Goal: Check status: Check status

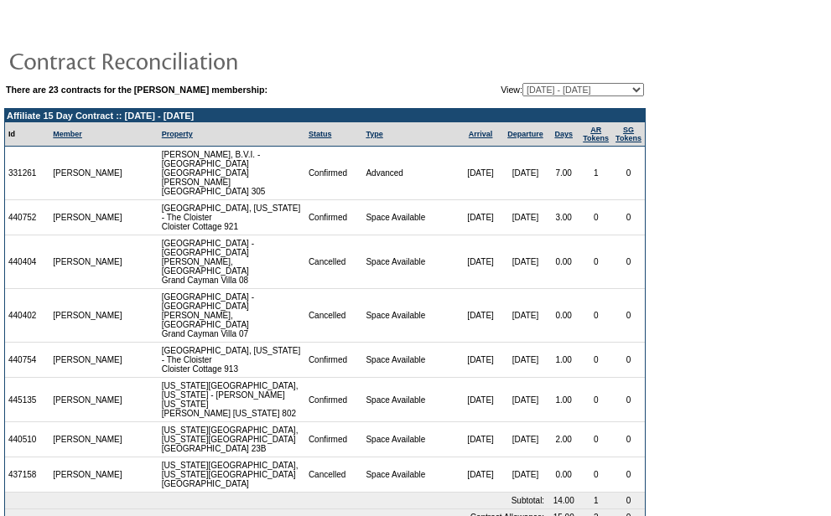
click at [554, 92] on select "[DATE] - [DATE] [DATE] - [DATE] [DATE] - [DATE] [DATE] - [DATE] [DATE] - [DATE]…" at bounding box center [583, 89] width 122 height 13
select select "14473"
click at [522, 84] on select "[DATE] - [DATE] [DATE] - [DATE] [DATE] - [DATE] [DATE] - [DATE] [DATE] - [DATE]…" at bounding box center [583, 89] width 122 height 13
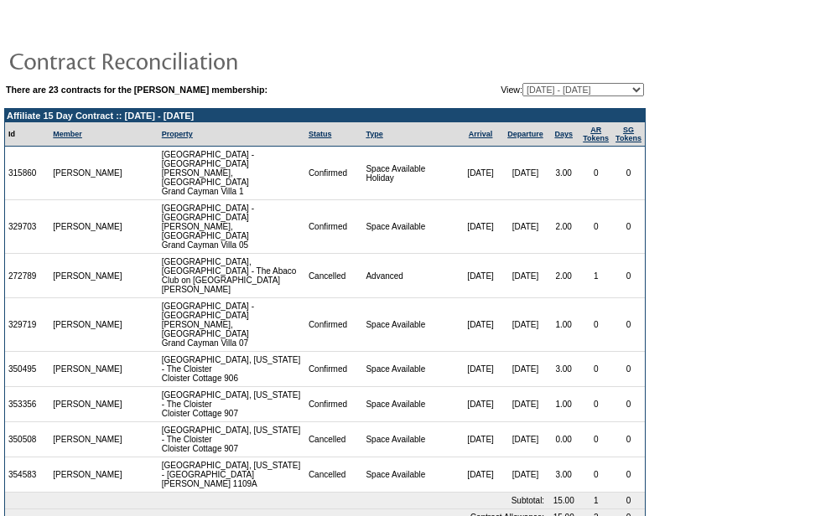
click at [523, 93] on select "[DATE] - [DATE] [DATE] - [DATE] [DATE] - [DATE] [DATE] - [DATE] [DATE] - [DATE]…" at bounding box center [583, 89] width 122 height 13
select select "14465"
click at [522, 84] on select "[DATE] - [DATE] [DATE] - [DATE] [DATE] - [DATE] [DATE] - [DATE] [DATE] - [DATE]…" at bounding box center [583, 89] width 122 height 13
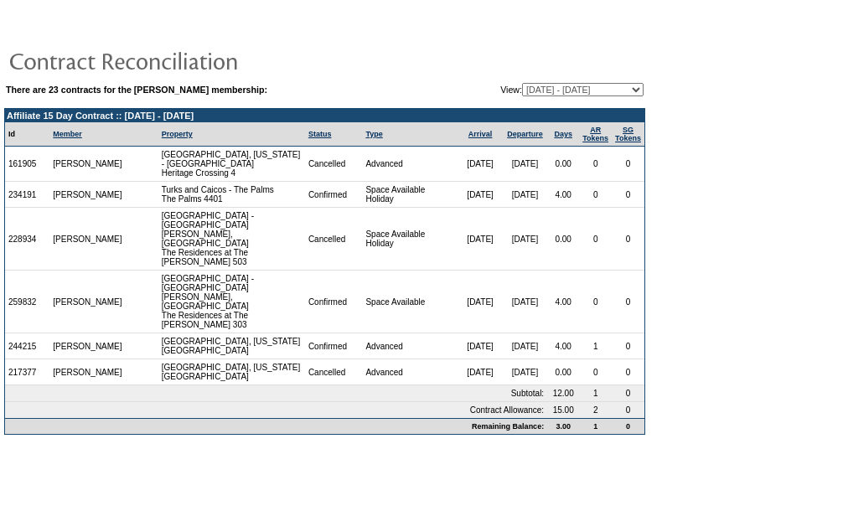
click at [566, 89] on select "[DATE] - [DATE] [DATE] - [DATE] [DATE] - [DATE] [DATE] - [DATE] [DATE] - [DATE]…" at bounding box center [583, 89] width 122 height 13
select select "14464"
click at [522, 84] on select "[DATE] - [DATE] [DATE] - [DATE] [DATE] - [DATE] [DATE] - [DATE] [DATE] - [DATE]…" at bounding box center [583, 89] width 122 height 13
